Goal: Task Accomplishment & Management: Manage account settings

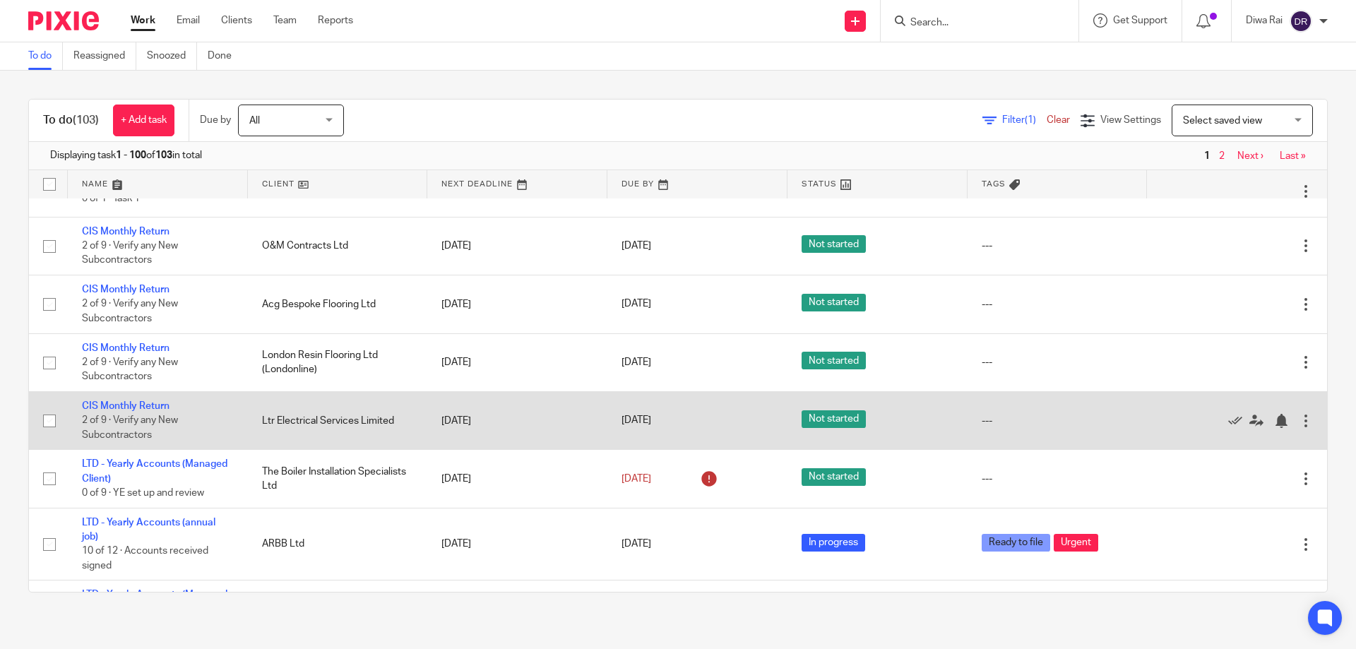
scroll to position [71, 0]
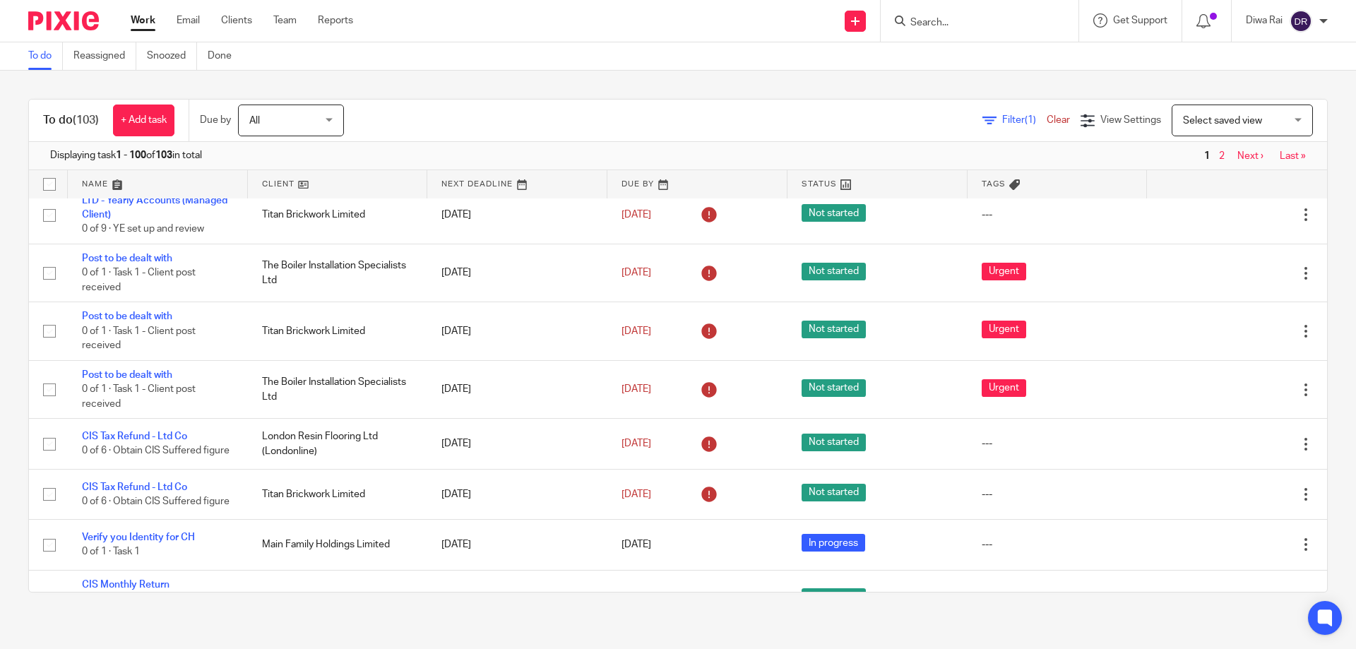
click at [927, 18] on input "Search" at bounding box center [972, 23] width 127 height 13
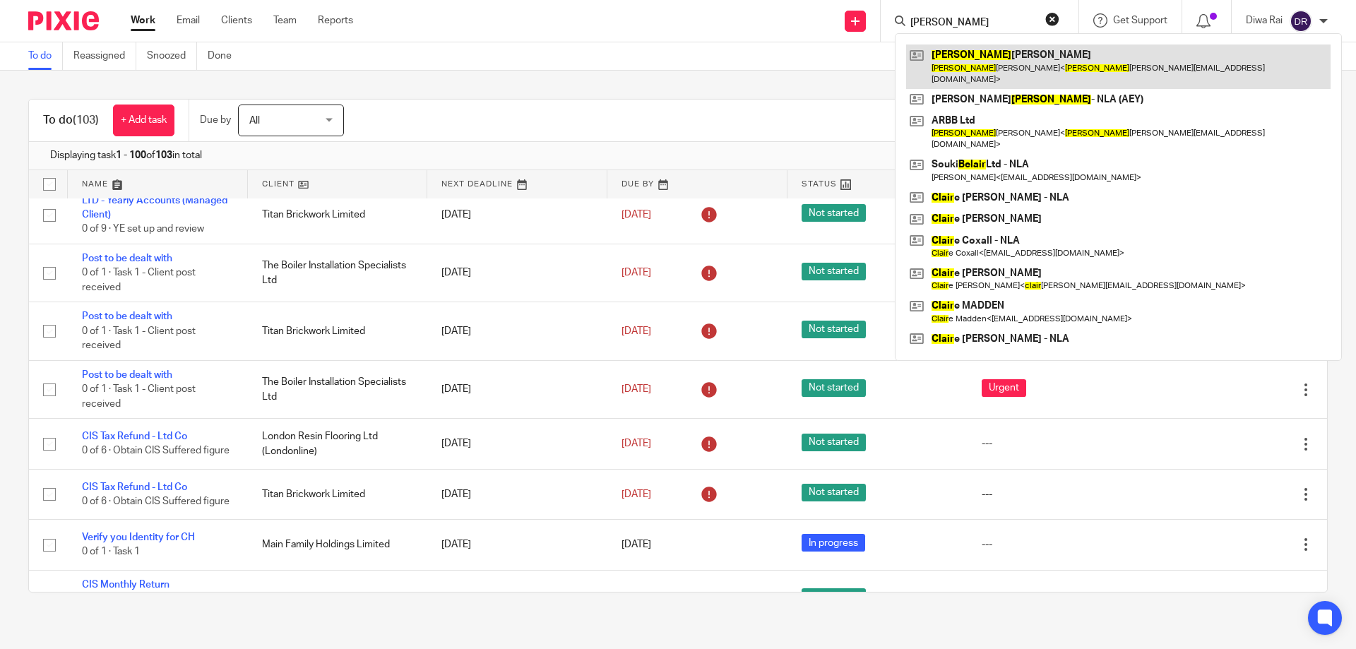
type input "blair"
click at [961, 52] on link at bounding box center [1118, 66] width 424 height 44
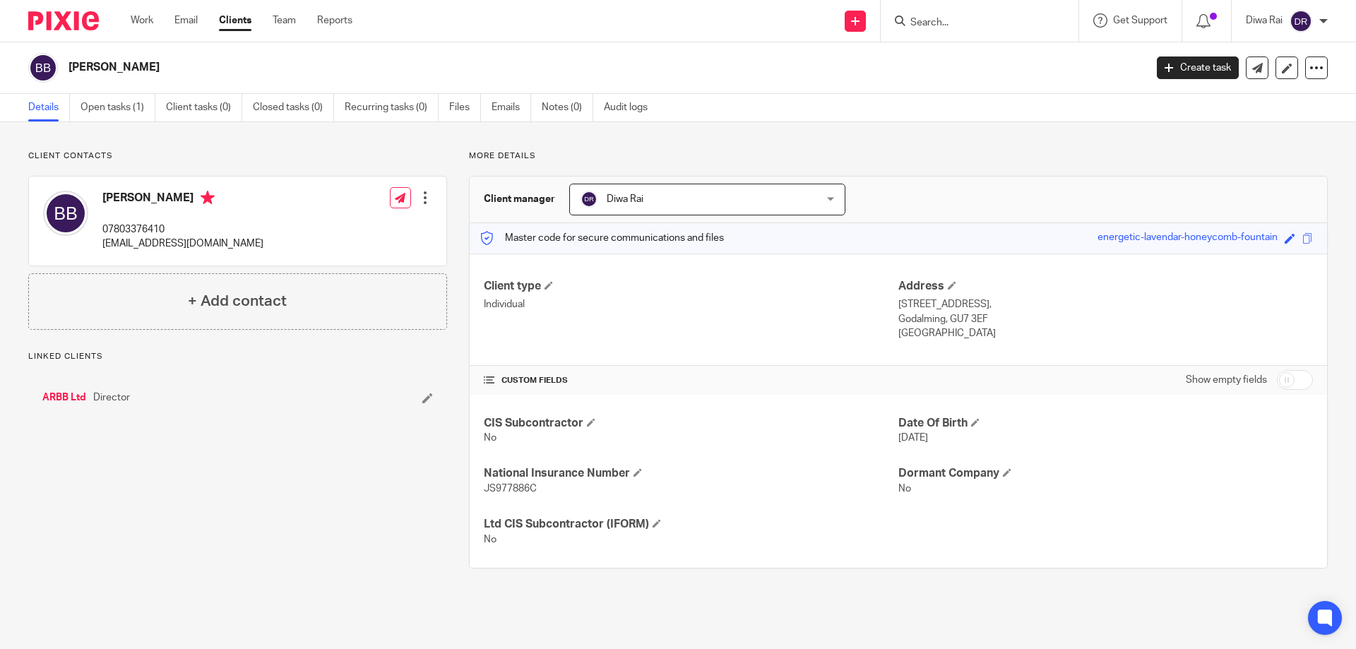
click at [1277, 384] on input "checkbox" at bounding box center [1295, 380] width 36 height 20
checkbox input "true"
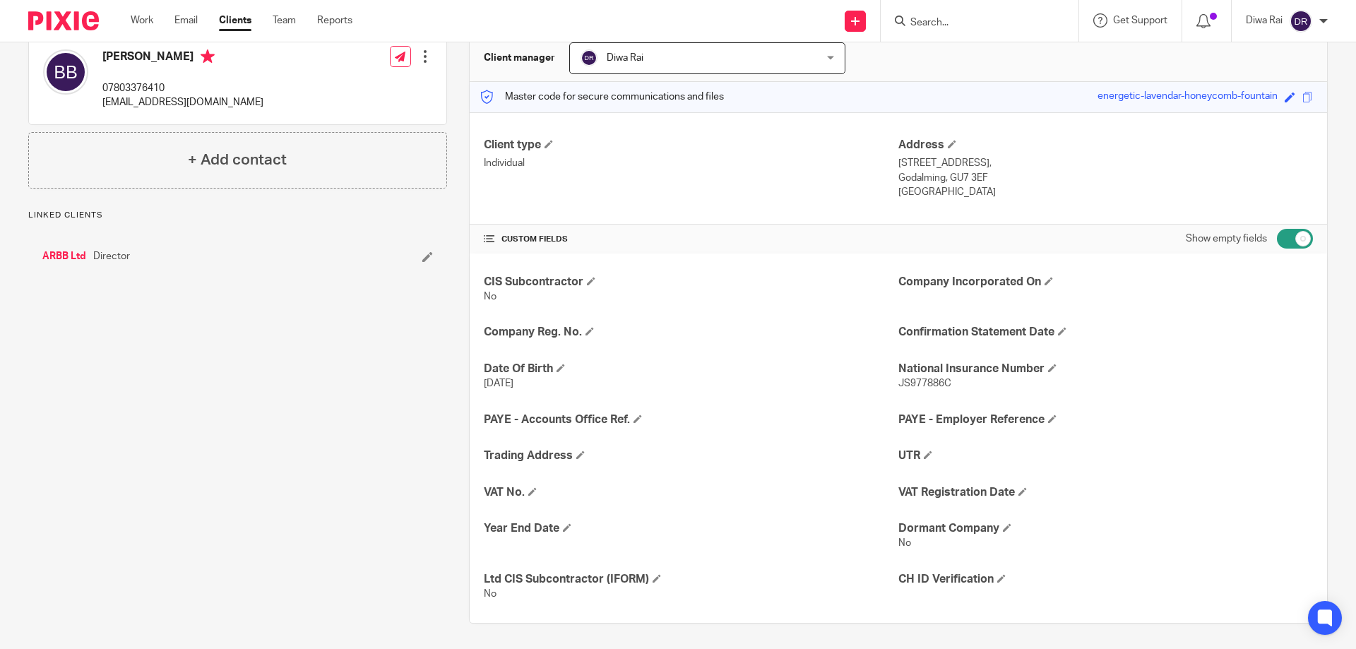
scroll to position [144, 0]
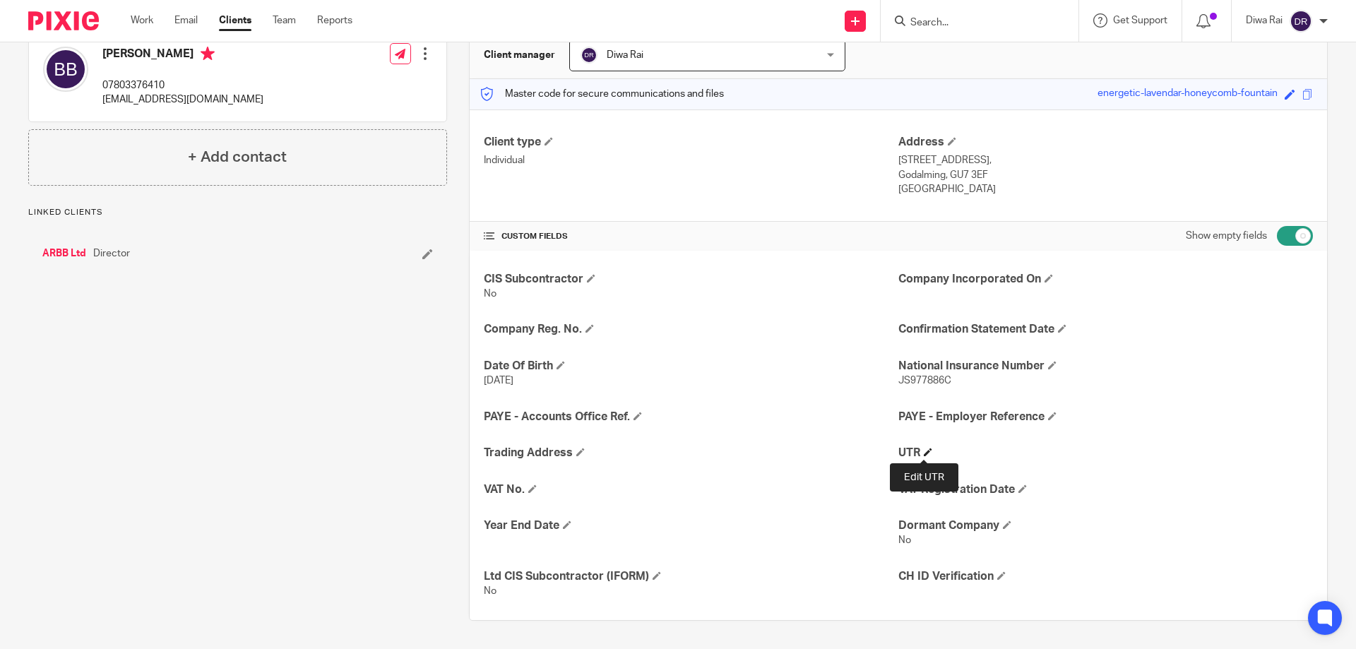
click at [925, 453] on span at bounding box center [928, 452] width 8 height 8
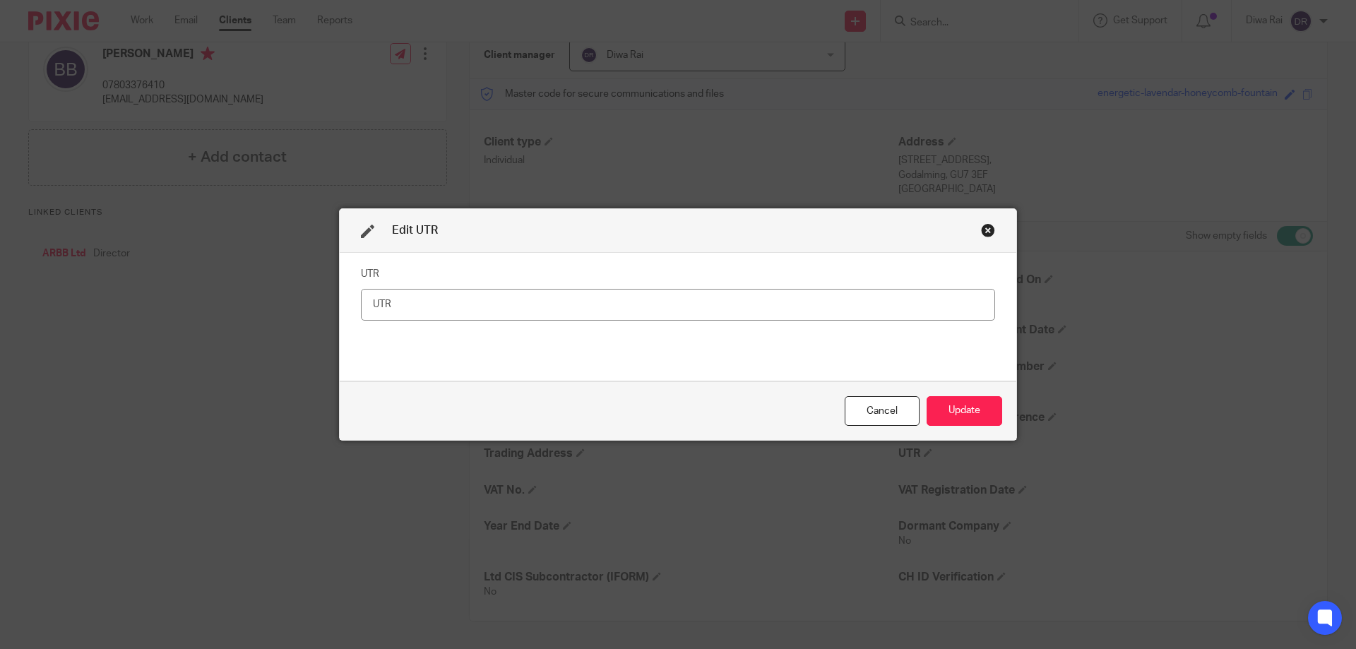
click at [610, 308] on input "text" at bounding box center [678, 305] width 634 height 32
click at [413, 307] on input "text" at bounding box center [678, 305] width 634 height 32
drag, startPoint x: 379, startPoint y: 300, endPoint x: 387, endPoint y: 301, distance: 7.8
click at [383, 302] on input "2629783856" at bounding box center [678, 305] width 634 height 32
click at [392, 304] on input "2629783856" at bounding box center [678, 305] width 634 height 32
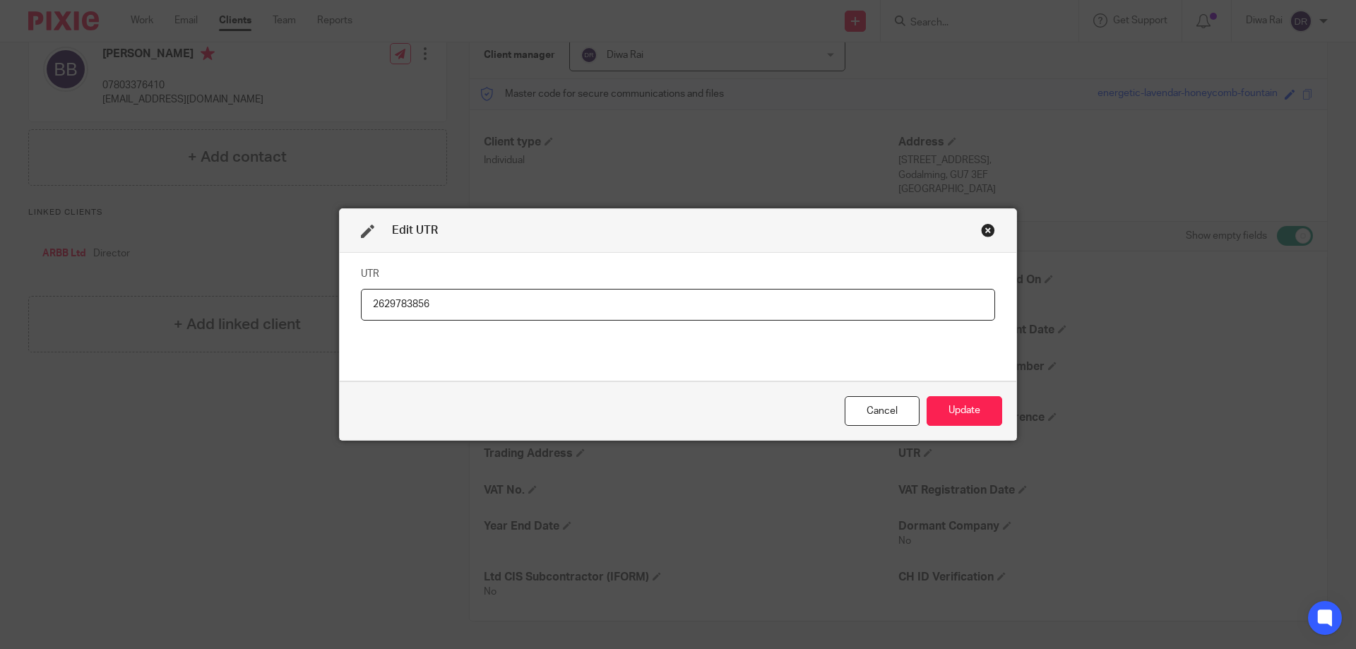
click at [400, 302] on input "2629783856" at bounding box center [678, 305] width 634 height 32
type input "2629783856"
click at [966, 403] on button "Update" at bounding box center [965, 411] width 76 height 30
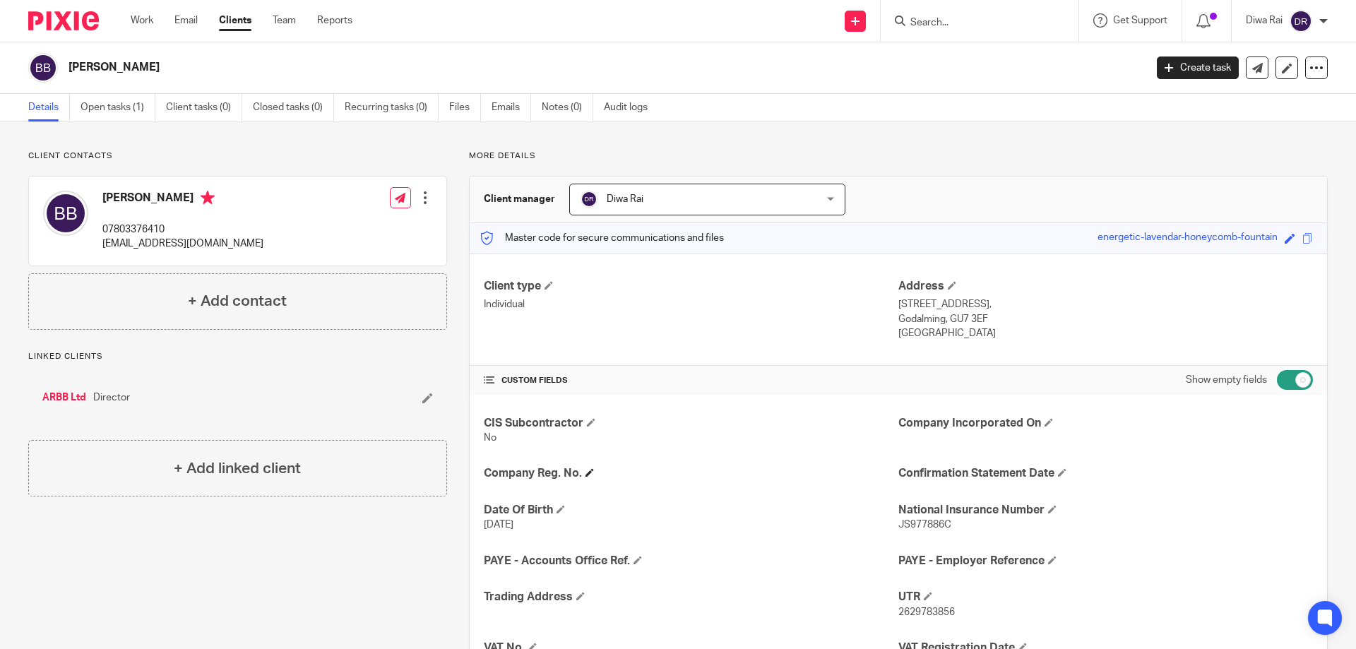
scroll to position [158, 0]
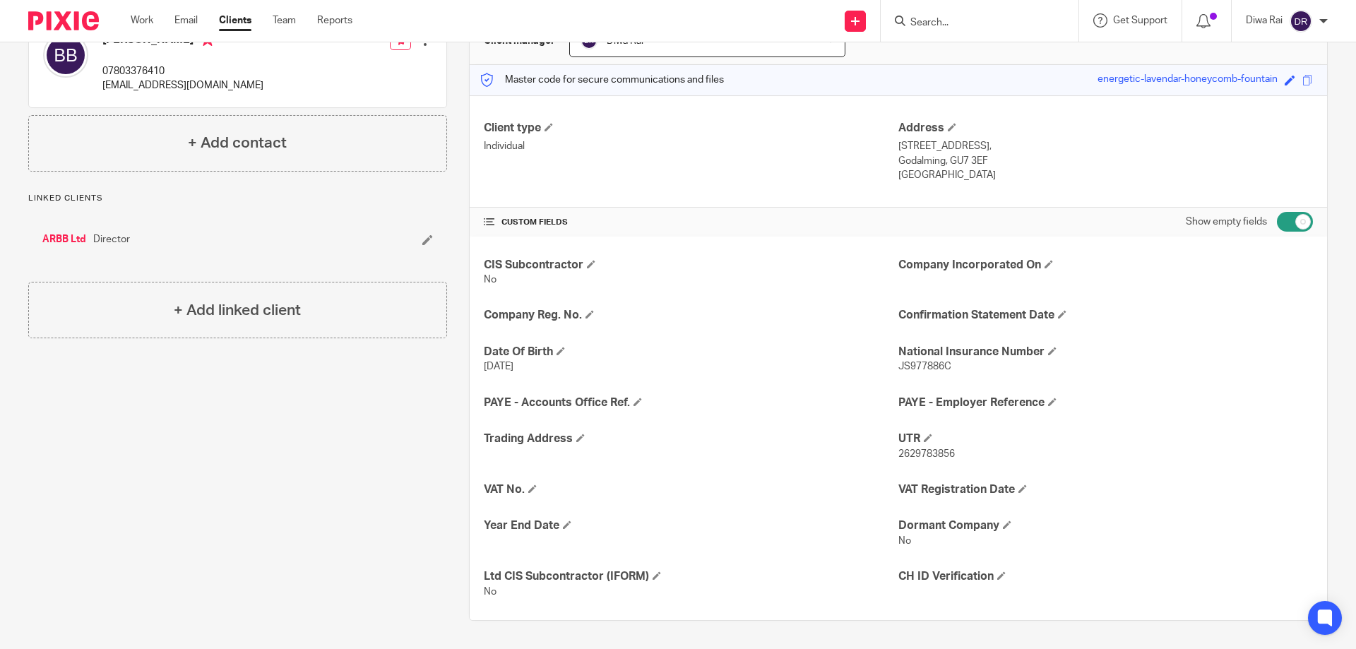
click at [935, 453] on span "2629783856" at bounding box center [926, 454] width 57 height 10
drag, startPoint x: 949, startPoint y: 454, endPoint x: 893, endPoint y: 456, distance: 55.8
click at [898, 456] on span "2629783856" at bounding box center [926, 454] width 57 height 10
copy span "2629783856"
drag, startPoint x: 947, startPoint y: 367, endPoint x: 891, endPoint y: 370, distance: 56.6
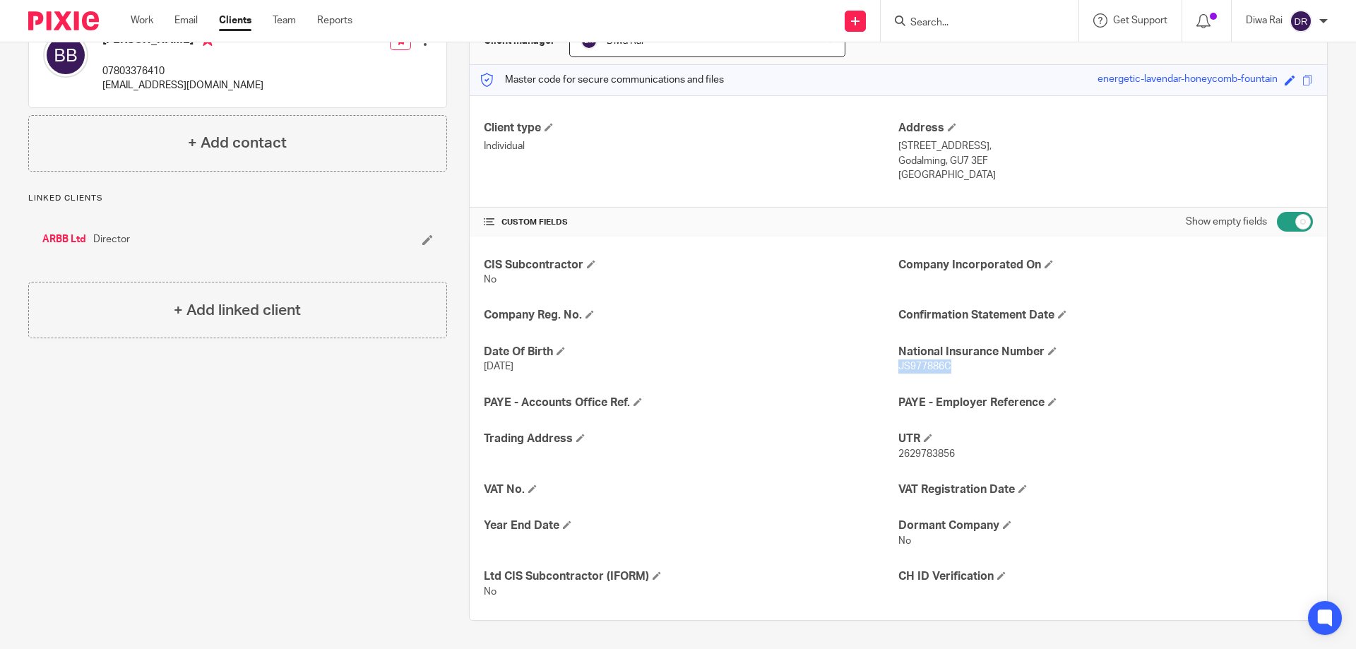
click at [898, 370] on p "JS977886C" at bounding box center [1105, 367] width 415 height 14
copy span "JS977886C"
drag, startPoint x: 982, startPoint y: 160, endPoint x: 939, endPoint y: 174, distance: 45.3
click at [942, 169] on div "Address 64 Hare Lane, Godalming, GU7 3EF England" at bounding box center [1105, 152] width 415 height 62
copy div "[GEOGRAPHIC_DATA]"
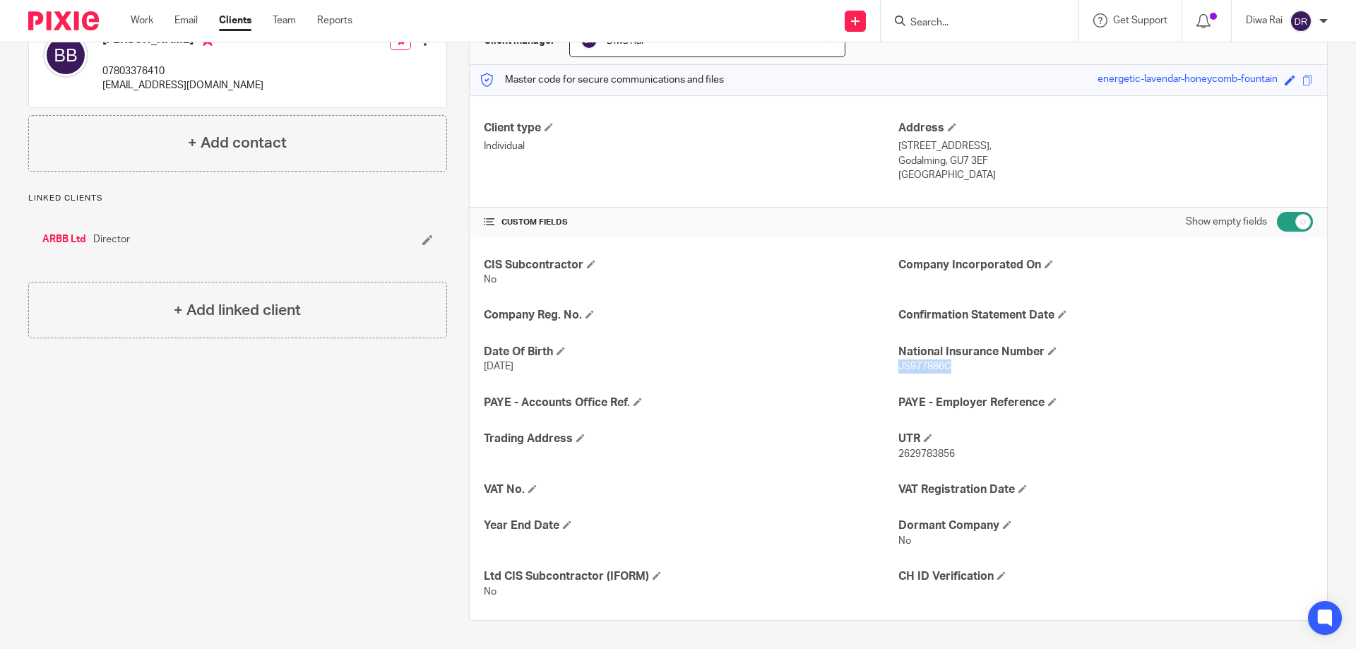
drag, startPoint x: 980, startPoint y: 162, endPoint x: 966, endPoint y: 167, distance: 14.7
click at [966, 165] on p "Godalming, GU7 3EF" at bounding box center [1105, 161] width 415 height 14
drag, startPoint x: 986, startPoint y: 156, endPoint x: 947, endPoint y: 174, distance: 43.0
click at [944, 165] on p "Godalming, GU7 3EF" at bounding box center [1105, 161] width 415 height 14
copy p "GU7 3EF"
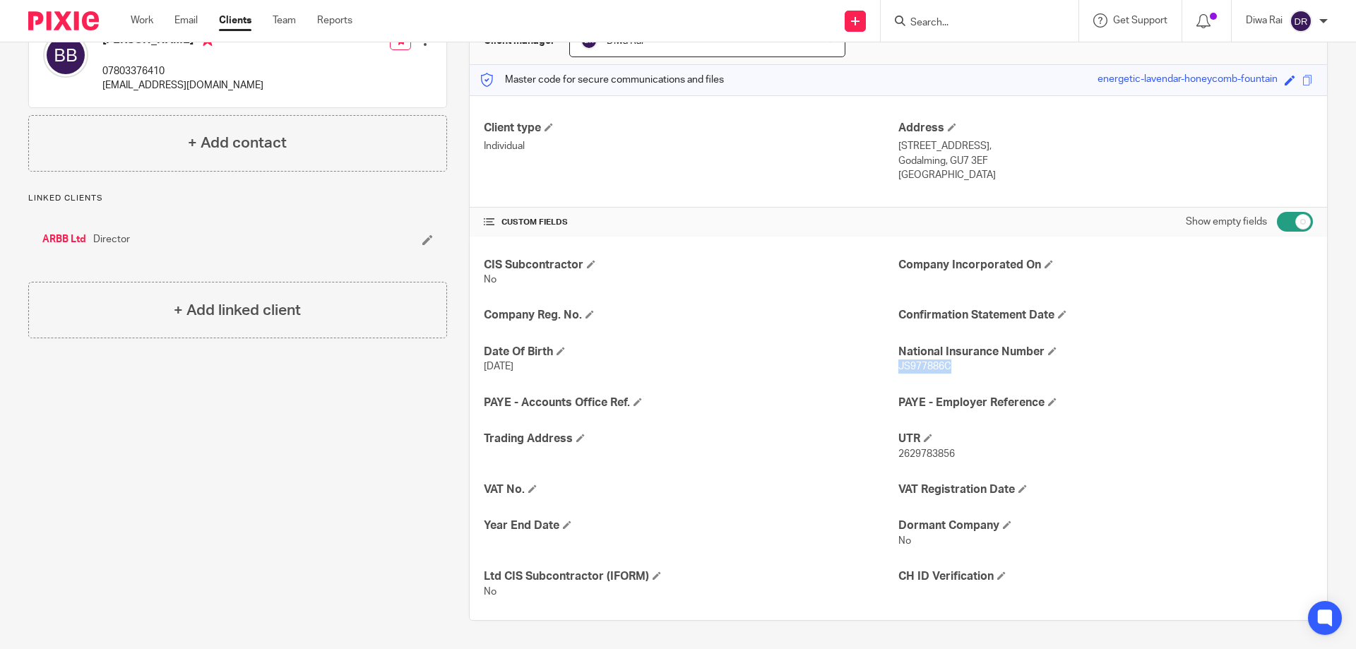
scroll to position [17, 0]
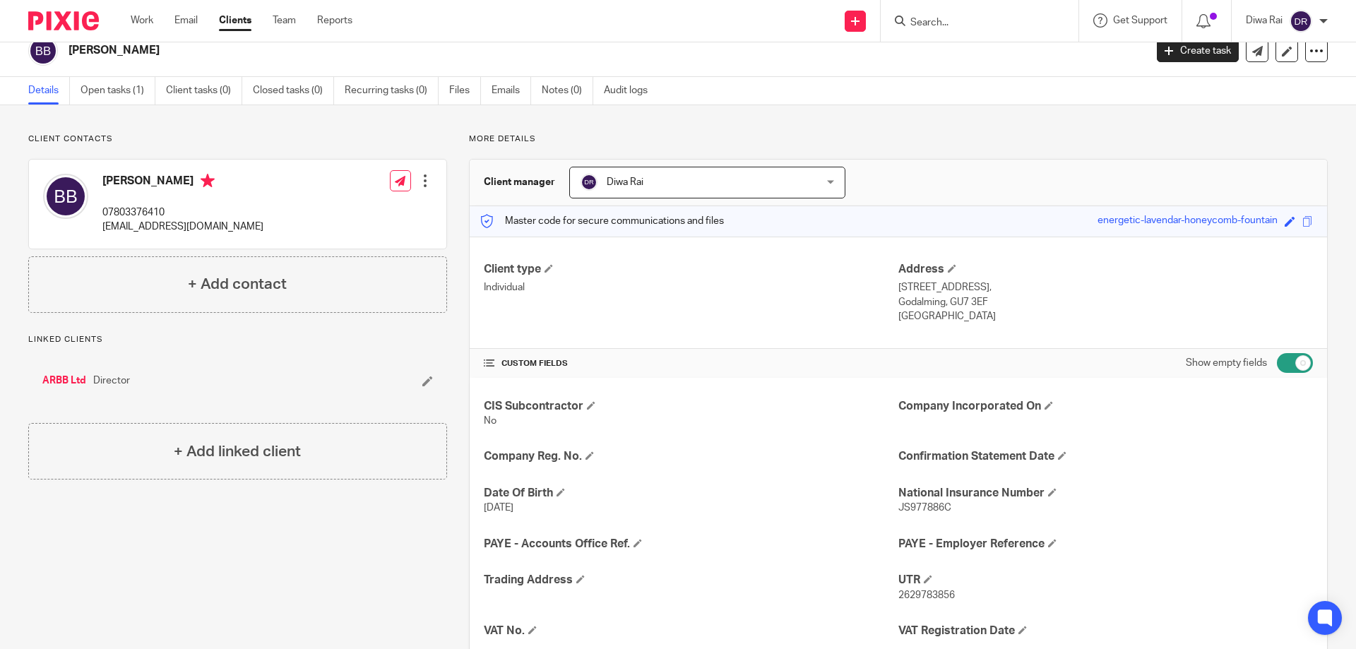
click at [970, 18] on input "Search" at bounding box center [972, 23] width 127 height 13
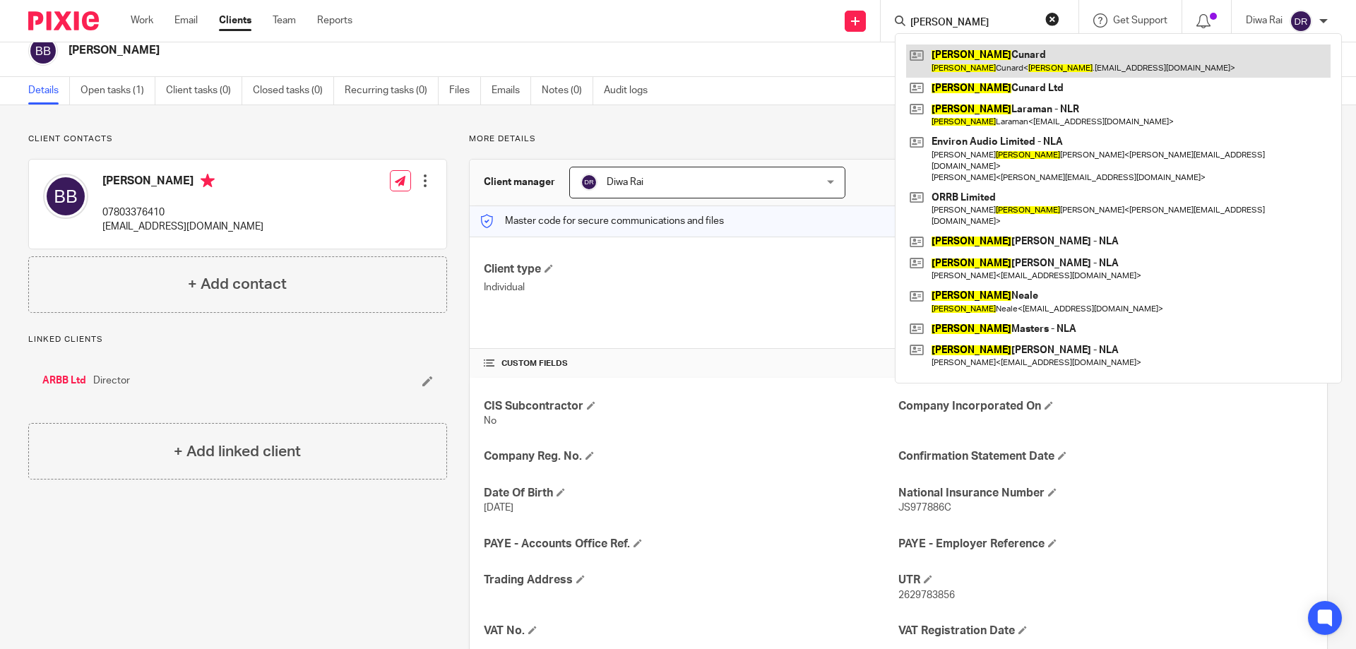
type input "carl"
click at [955, 54] on link at bounding box center [1118, 60] width 424 height 32
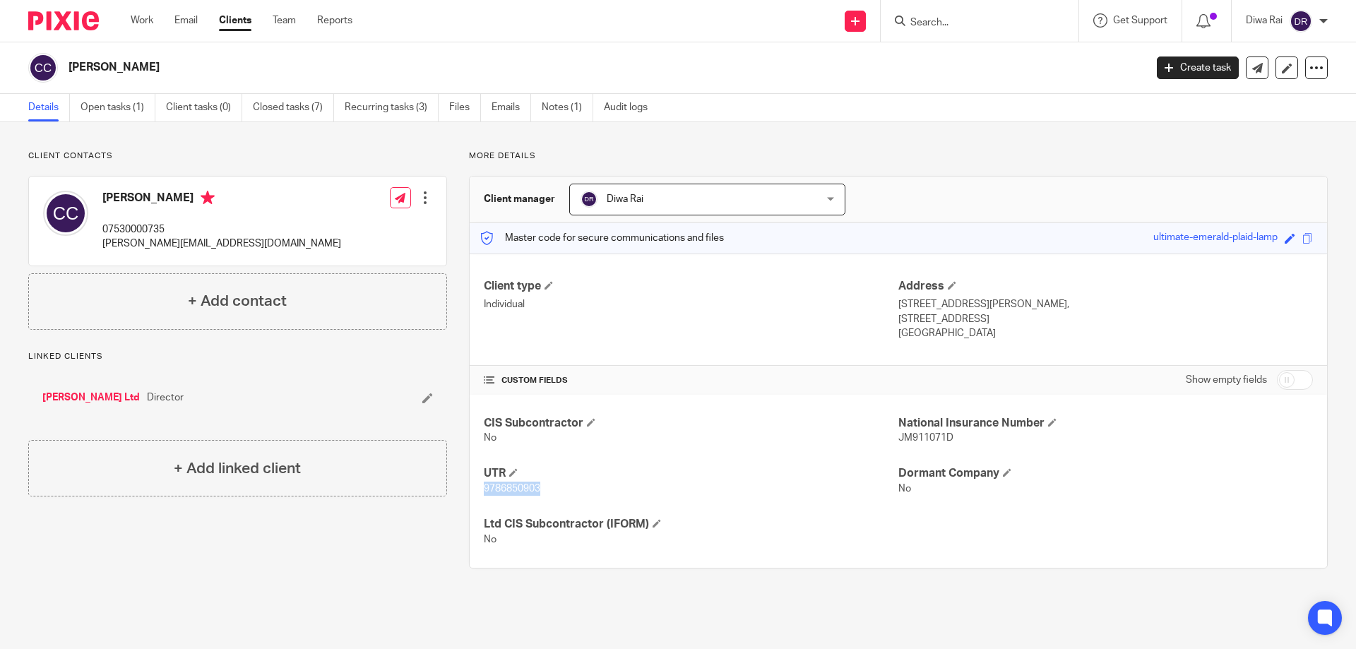
drag, startPoint x: 540, startPoint y: 491, endPoint x: 479, endPoint y: 493, distance: 60.8
click at [484, 493] on p "9786850903" at bounding box center [691, 489] width 415 height 14
copy span "9786850903"
drag, startPoint x: 947, startPoint y: 437, endPoint x: 893, endPoint y: 439, distance: 53.7
click at [898, 439] on p "JM911071D" at bounding box center [1105, 438] width 415 height 14
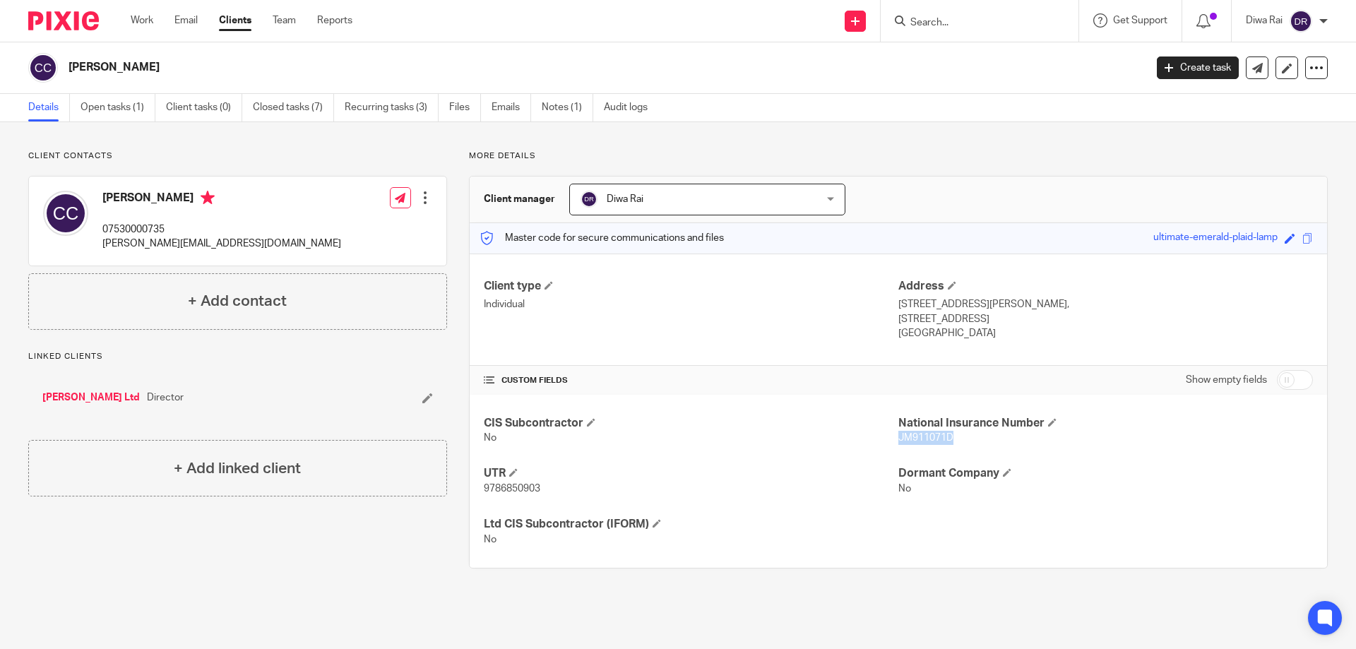
copy span "JM911071D"
click at [982, 40] on body "Work Email Clients Team Reports Work Email Clients Team Reports Settings Send n…" at bounding box center [678, 324] width 1356 height 649
click at [985, 37] on div at bounding box center [980, 21] width 198 height 42
click at [984, 27] on input "Search" at bounding box center [972, 23] width 127 height 13
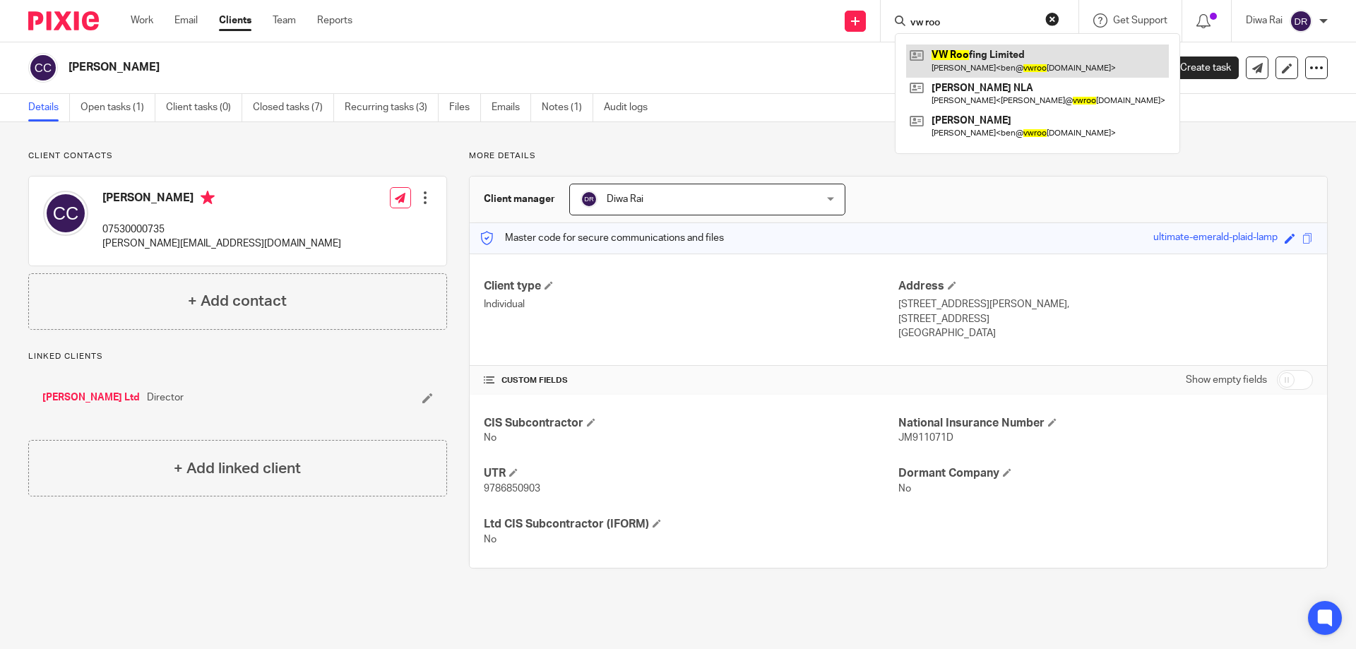
type input "vw roo"
click at [980, 54] on link at bounding box center [1037, 60] width 263 height 32
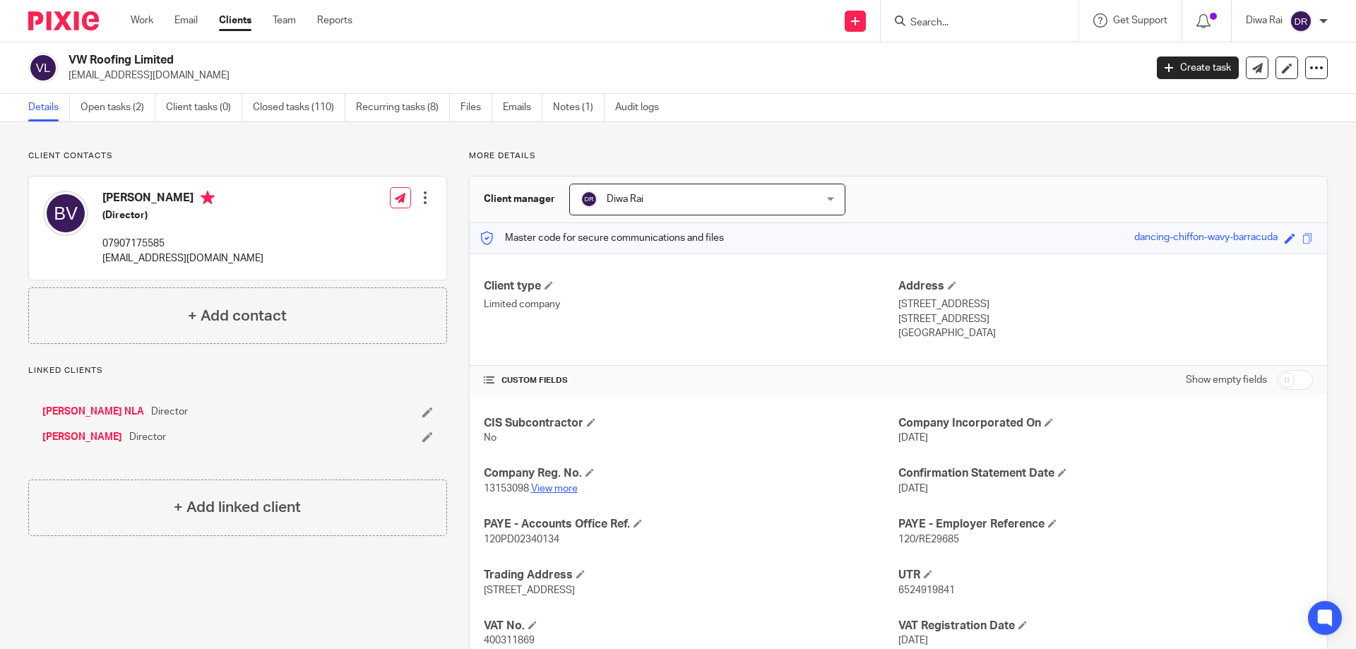
click at [552, 492] on link "View more" at bounding box center [554, 489] width 47 height 10
click at [567, 111] on link "Notes (1)" at bounding box center [579, 108] width 52 height 28
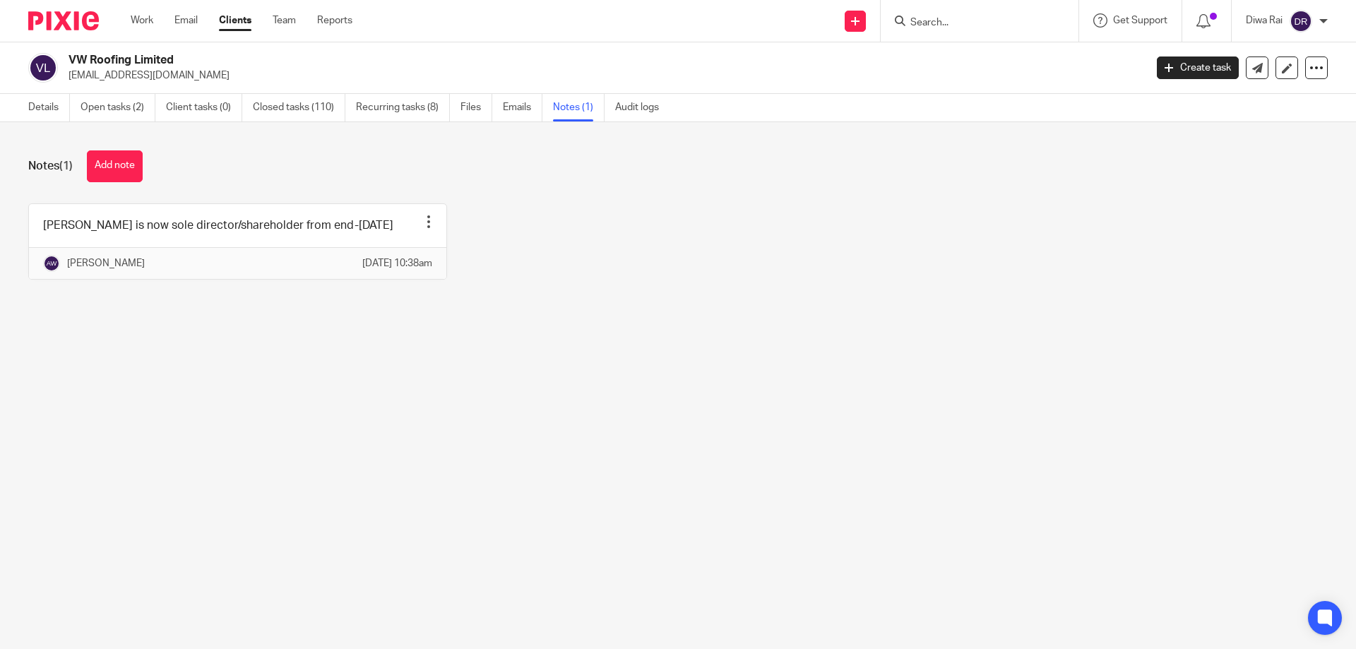
click at [970, 18] on input "Search" at bounding box center [972, 23] width 127 height 13
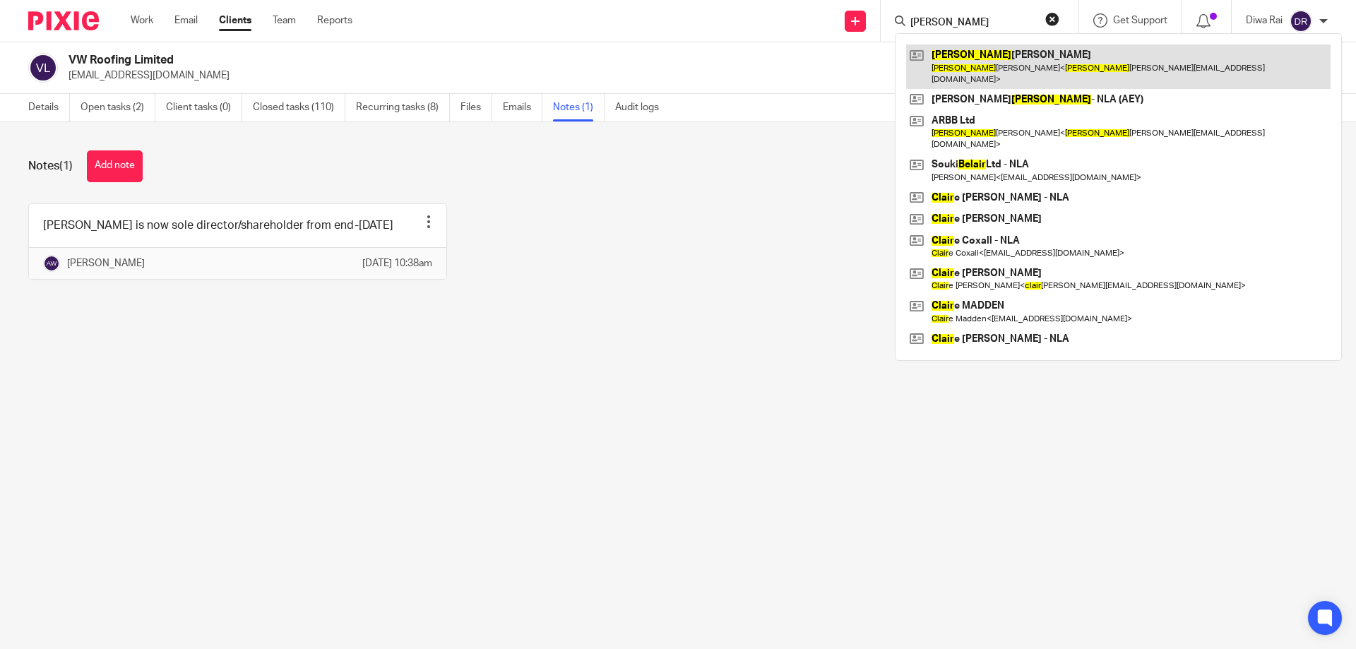
type input "blair"
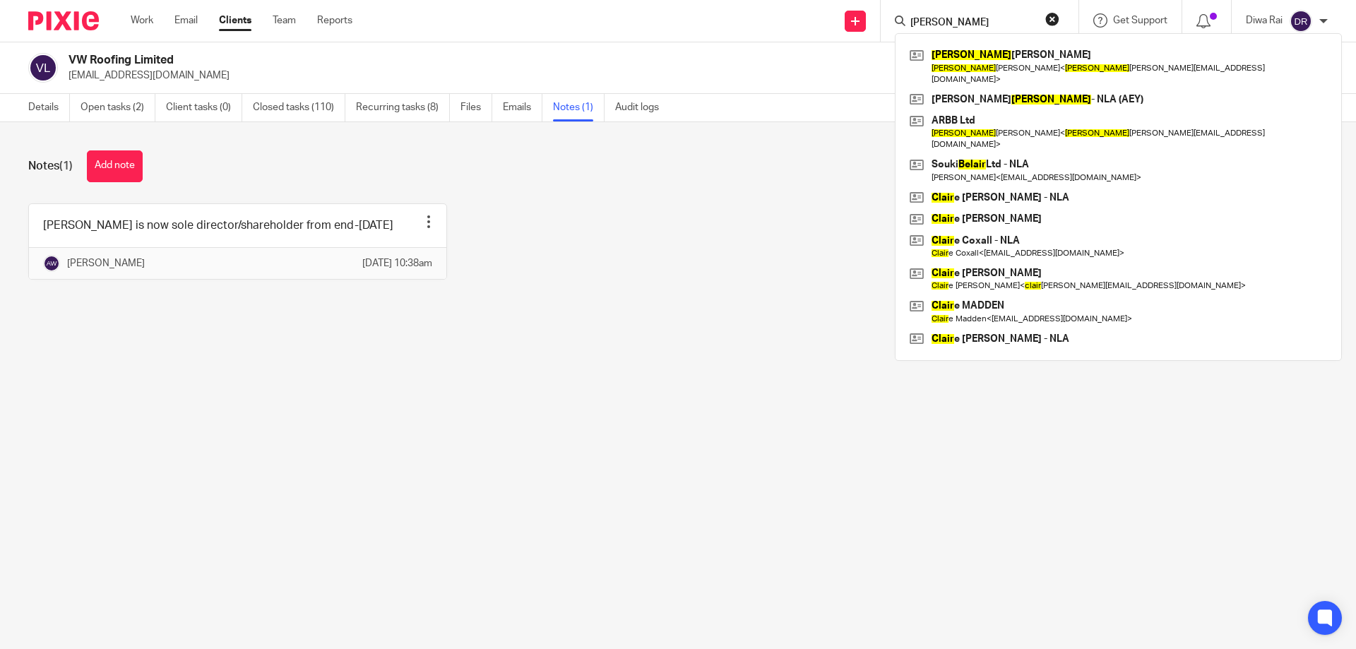
click at [1261, 279] on div "Ben Veysi is now sole director/shareholder from end-Nov 2022 Pin note Edit note…" at bounding box center [667, 251] width 1322 height 97
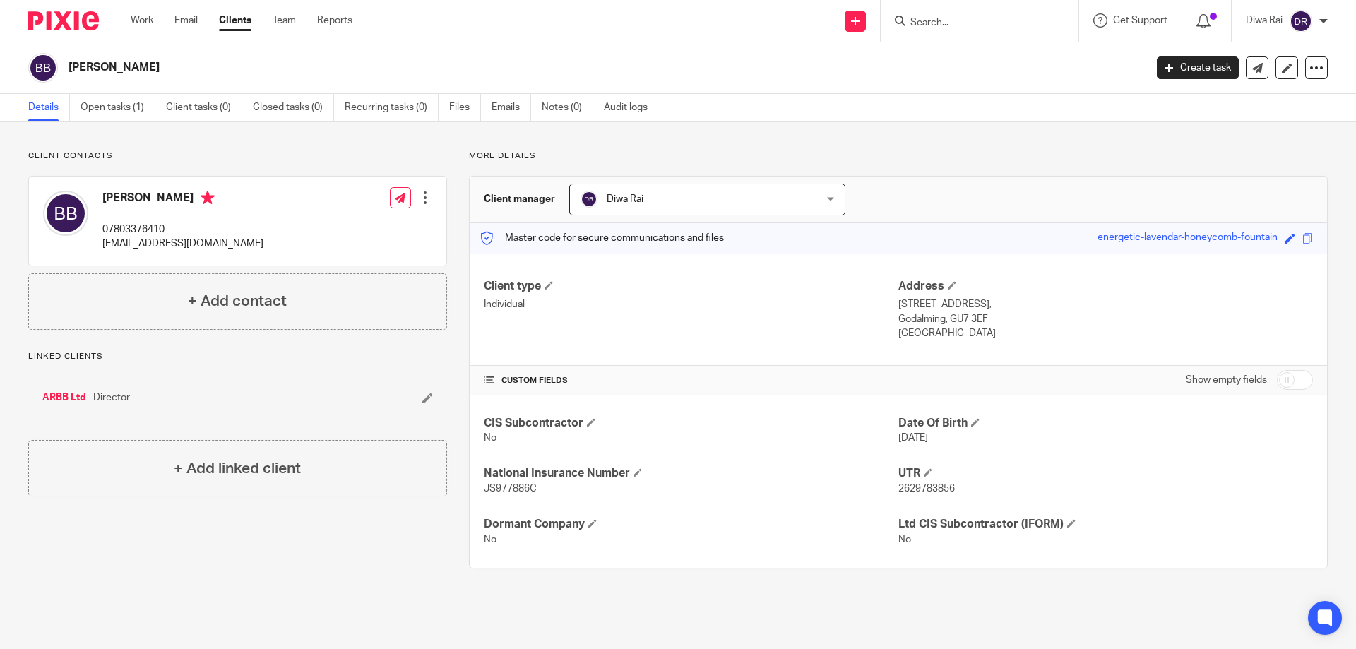
drag, startPoint x: 1285, startPoint y: 376, endPoint x: 1262, endPoint y: 369, distance: 23.7
click at [1285, 377] on input "checkbox" at bounding box center [1295, 380] width 36 height 20
checkbox input "true"
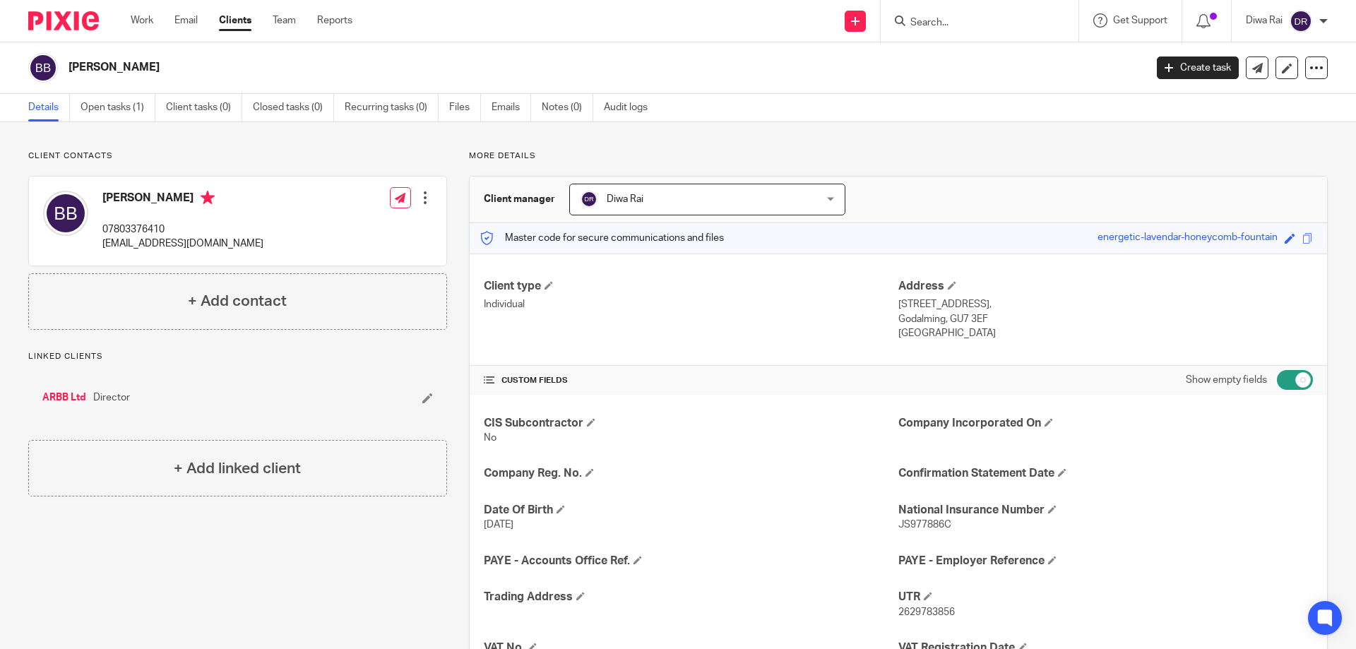
scroll to position [158, 0]
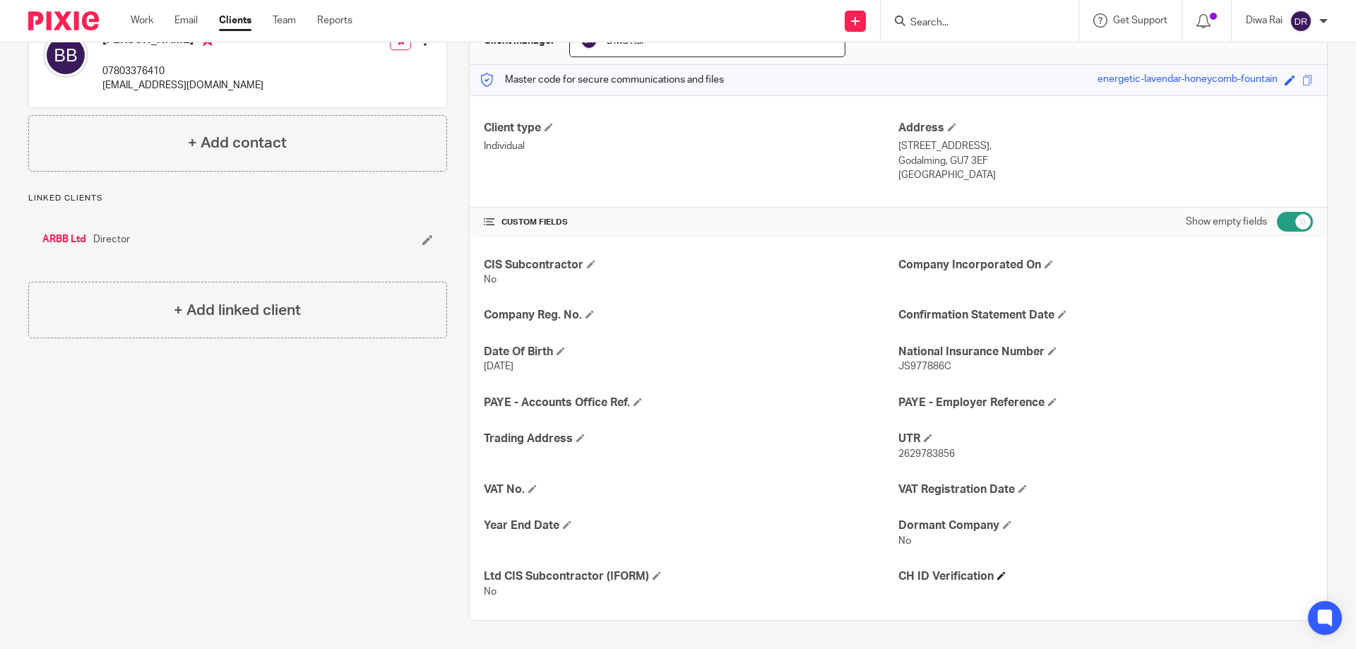
click at [992, 576] on h4 "CH ID Verification" at bounding box center [1105, 576] width 415 height 15
click at [993, 579] on h4 "CH ID Verification" at bounding box center [1105, 576] width 415 height 15
click at [997, 578] on span at bounding box center [1001, 575] width 8 height 8
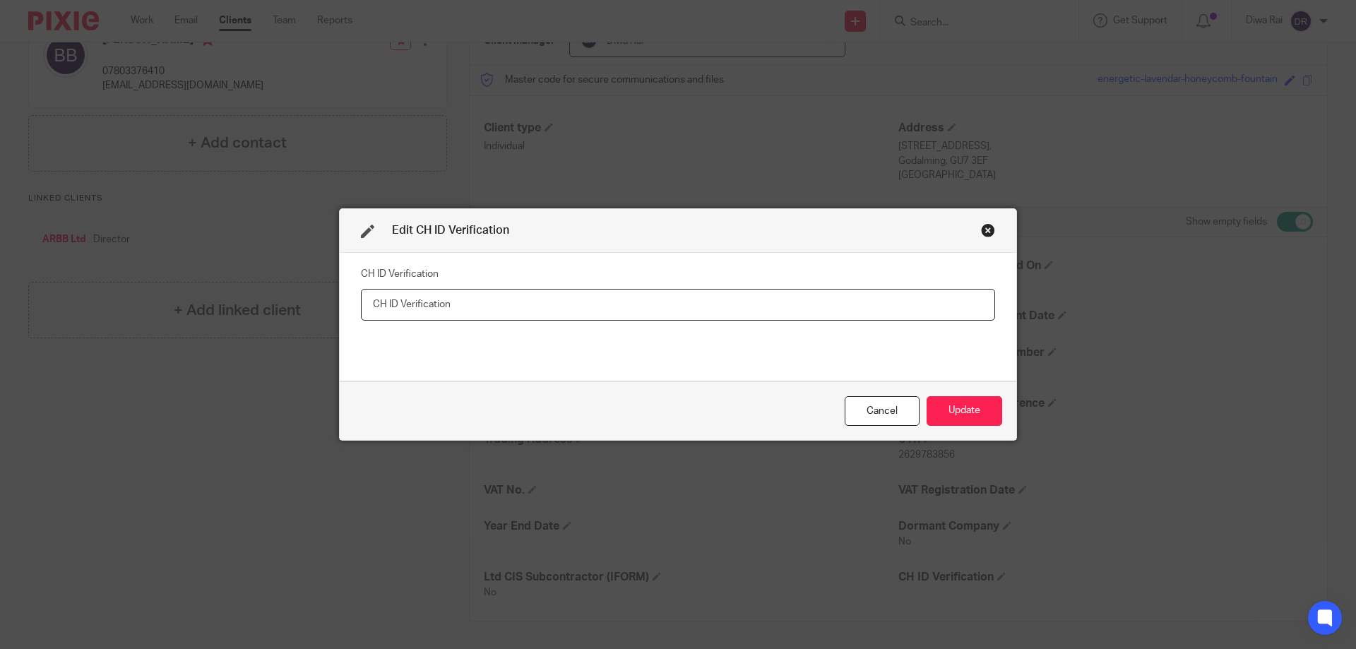
click at [388, 310] on input "text" at bounding box center [678, 305] width 634 height 32
paste input "XLM-K2X3-2223"
type input "XLM-K2X3-2223"
click at [980, 415] on button "Update" at bounding box center [965, 411] width 76 height 30
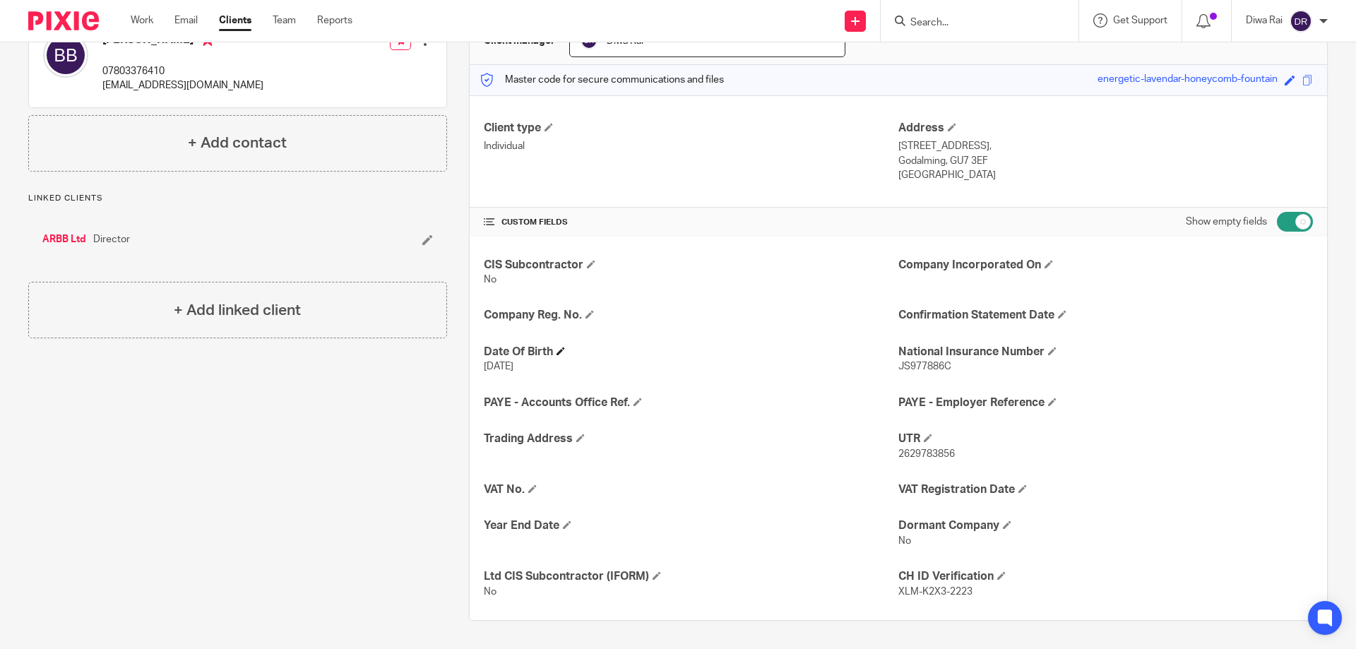
scroll to position [0, 0]
